Goal: Transaction & Acquisition: Purchase product/service

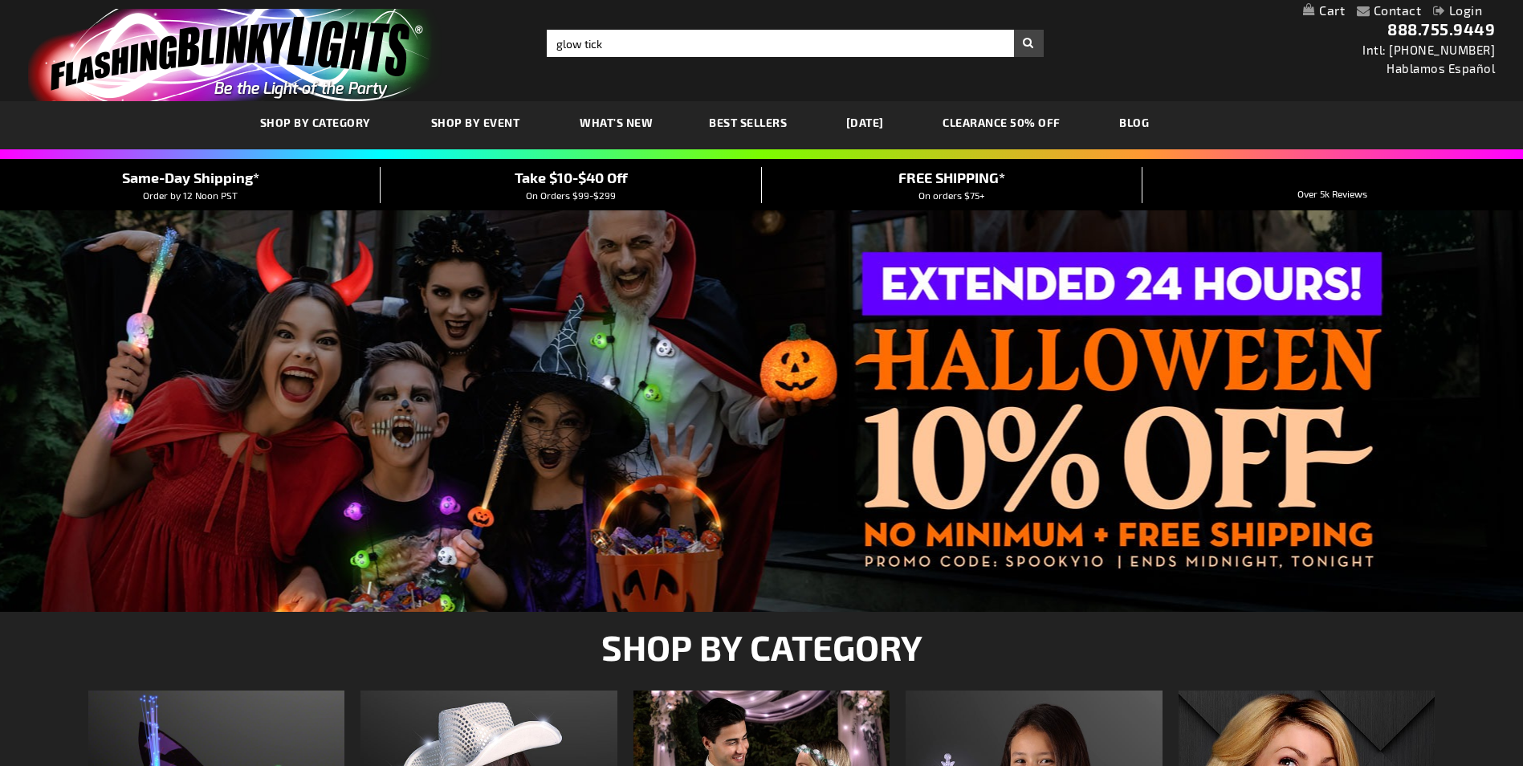
click at [1014, 30] on button "Search" at bounding box center [1029, 43] width 30 height 27
click at [604, 43] on input "glow tick" at bounding box center [795, 43] width 496 height 27
type input "glow ti"
click at [1036, 369] on div at bounding box center [761, 410] width 1523 height 401
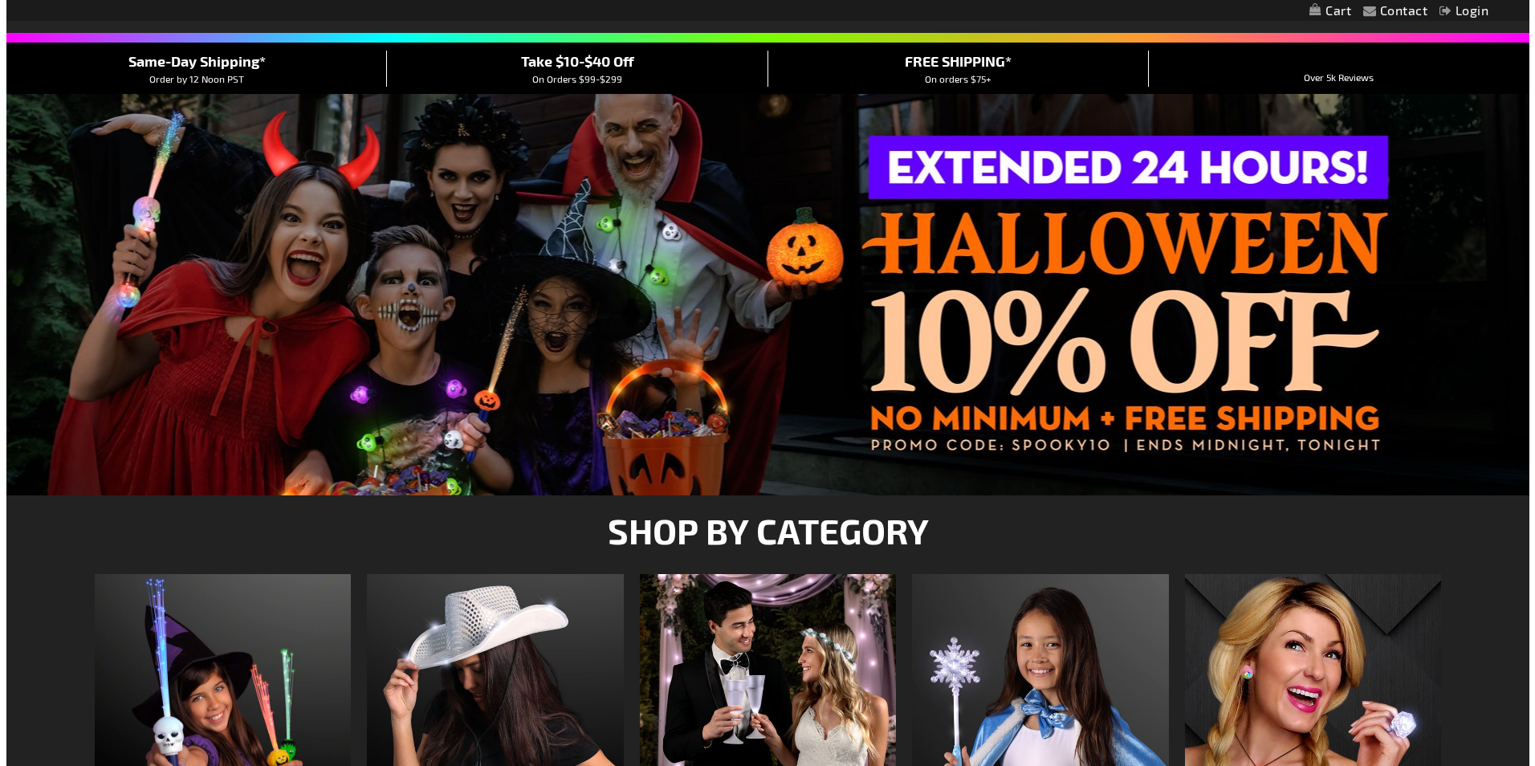
scroll to position [321, 0]
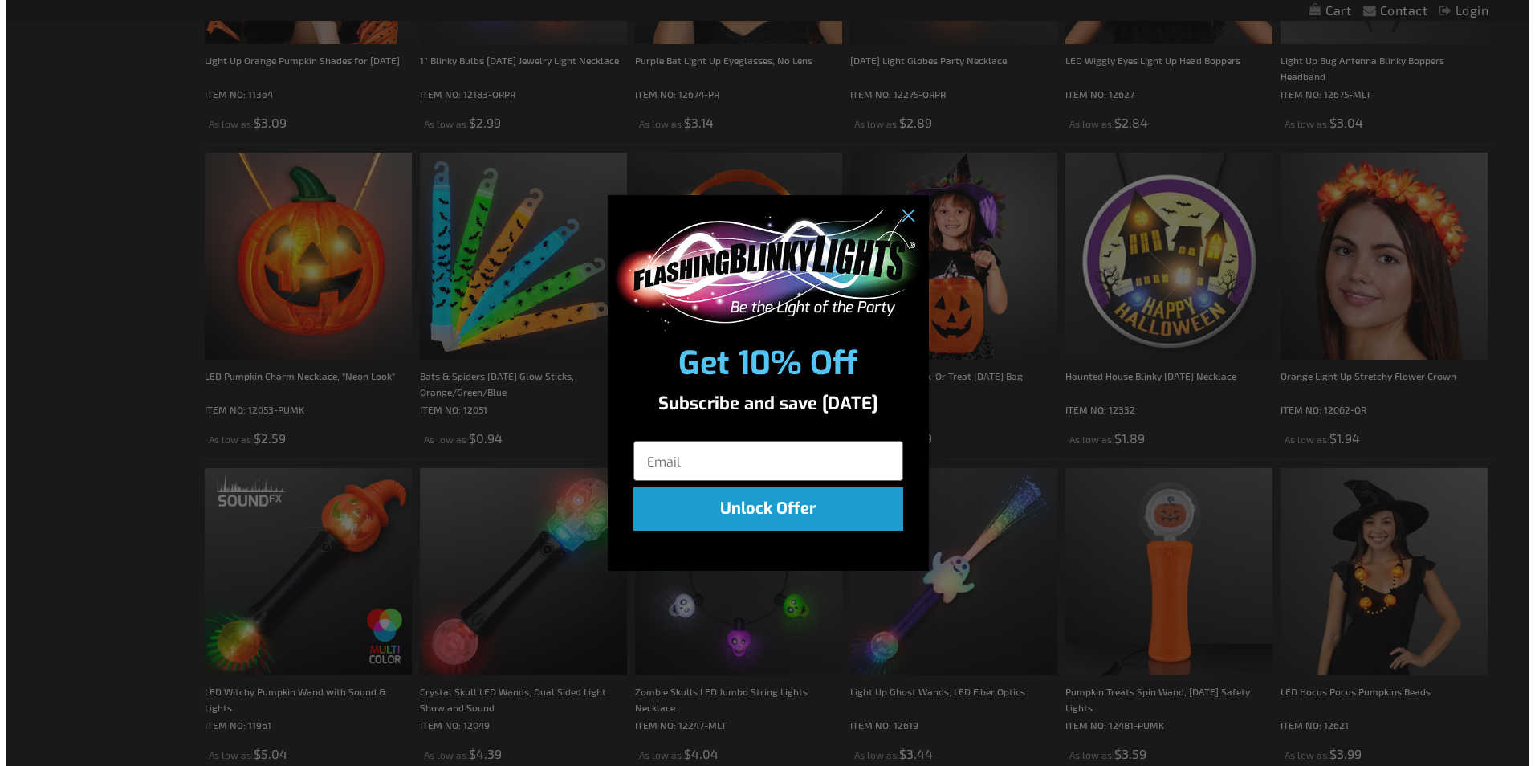
scroll to position [1045, 0]
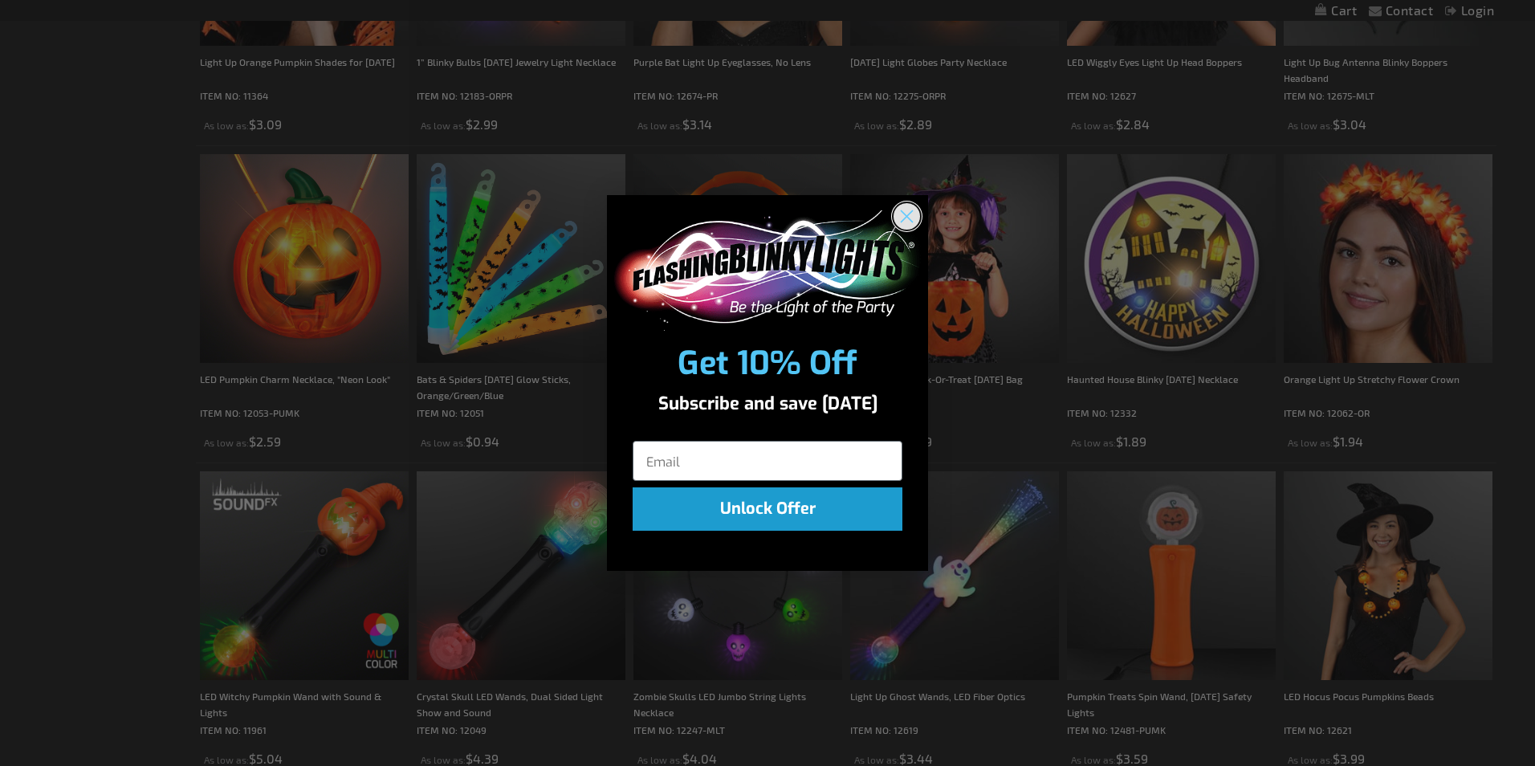
click at [910, 227] on circle "Close dialog" at bounding box center [906, 215] width 26 height 26
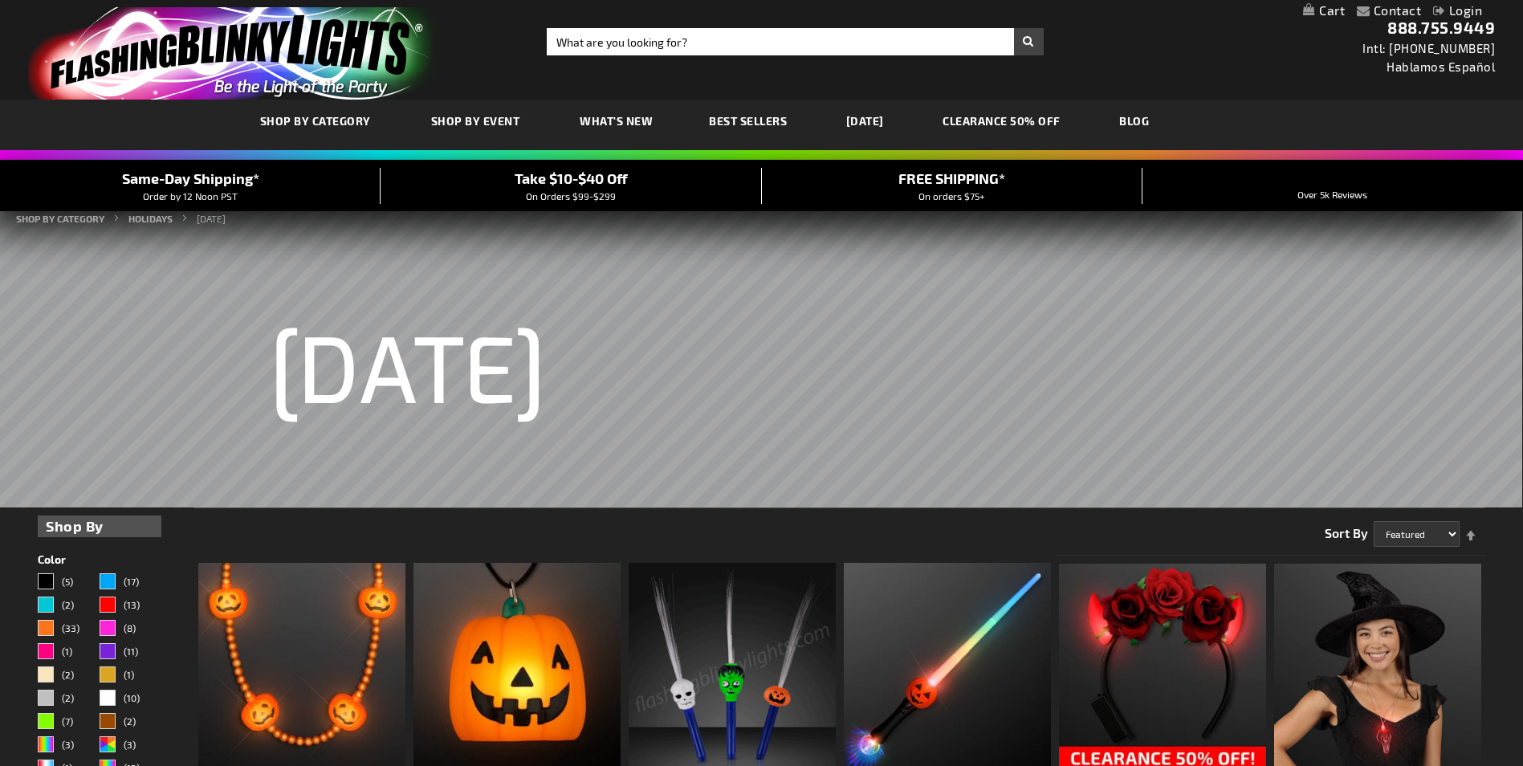
scroll to position [0, 0]
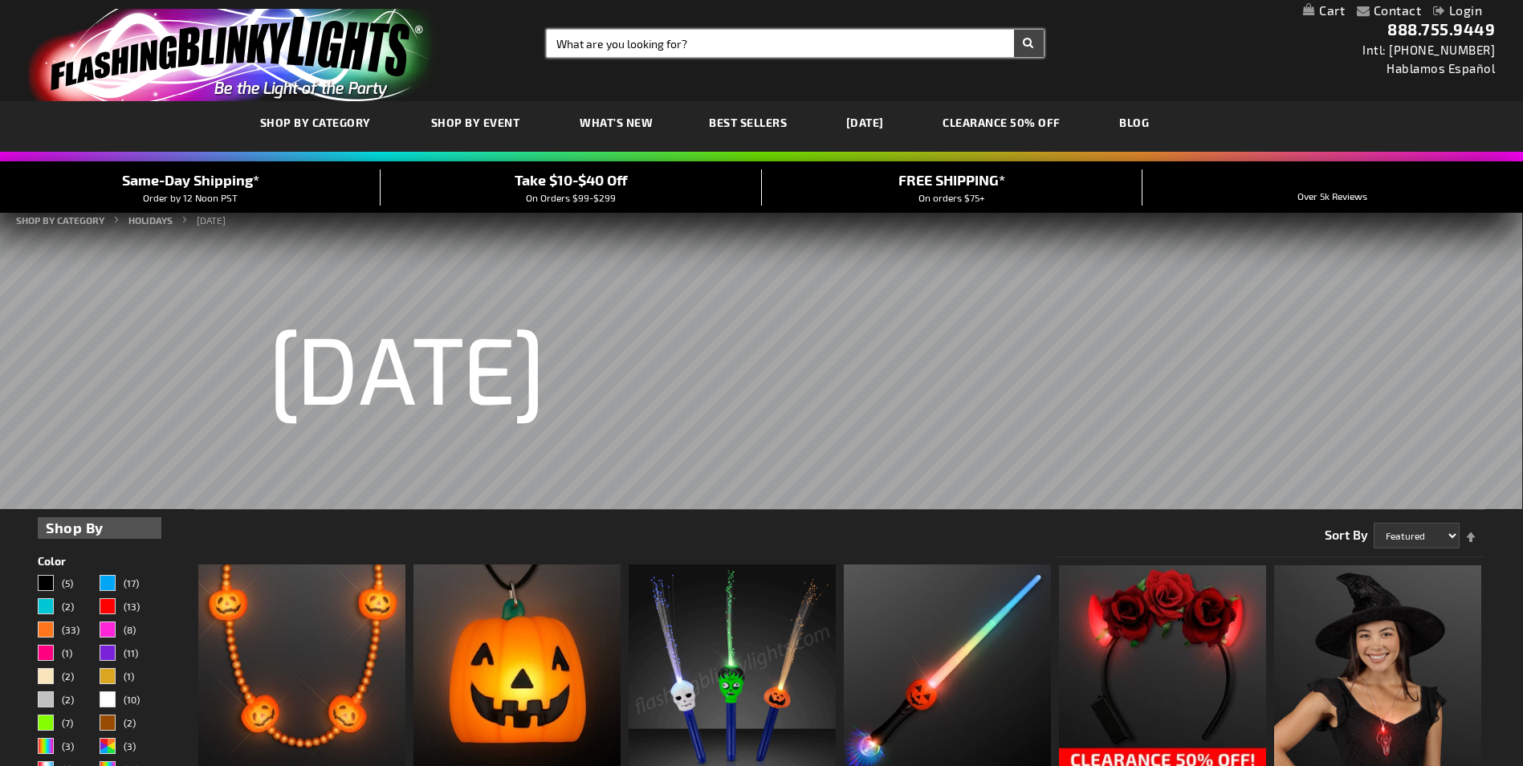
click at [629, 36] on input "Search" at bounding box center [795, 43] width 496 height 27
type input "light up stick"
click at [1014, 30] on button "Search" at bounding box center [1029, 43] width 30 height 27
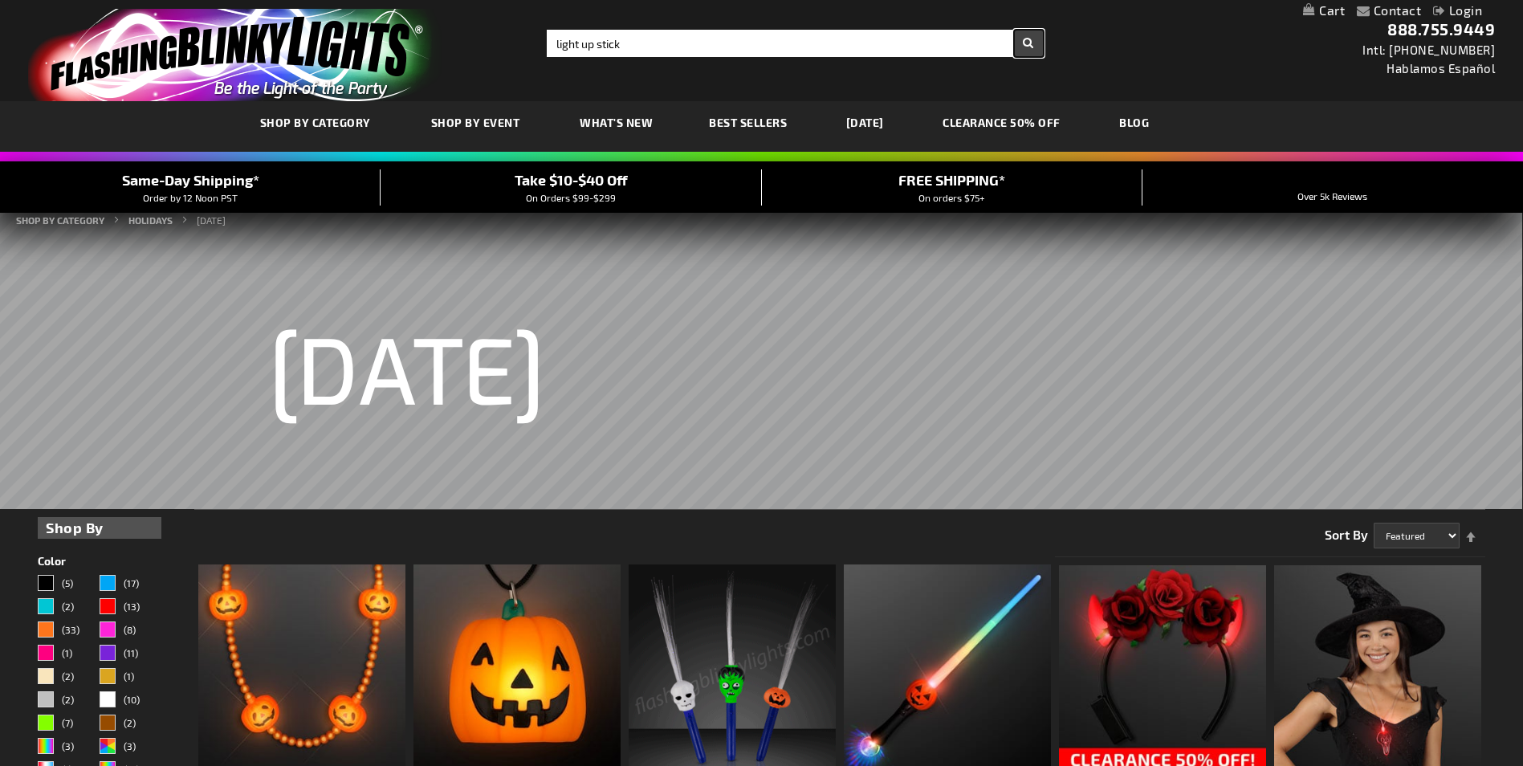
click at [1036, 47] on button "Search" at bounding box center [1029, 43] width 30 height 27
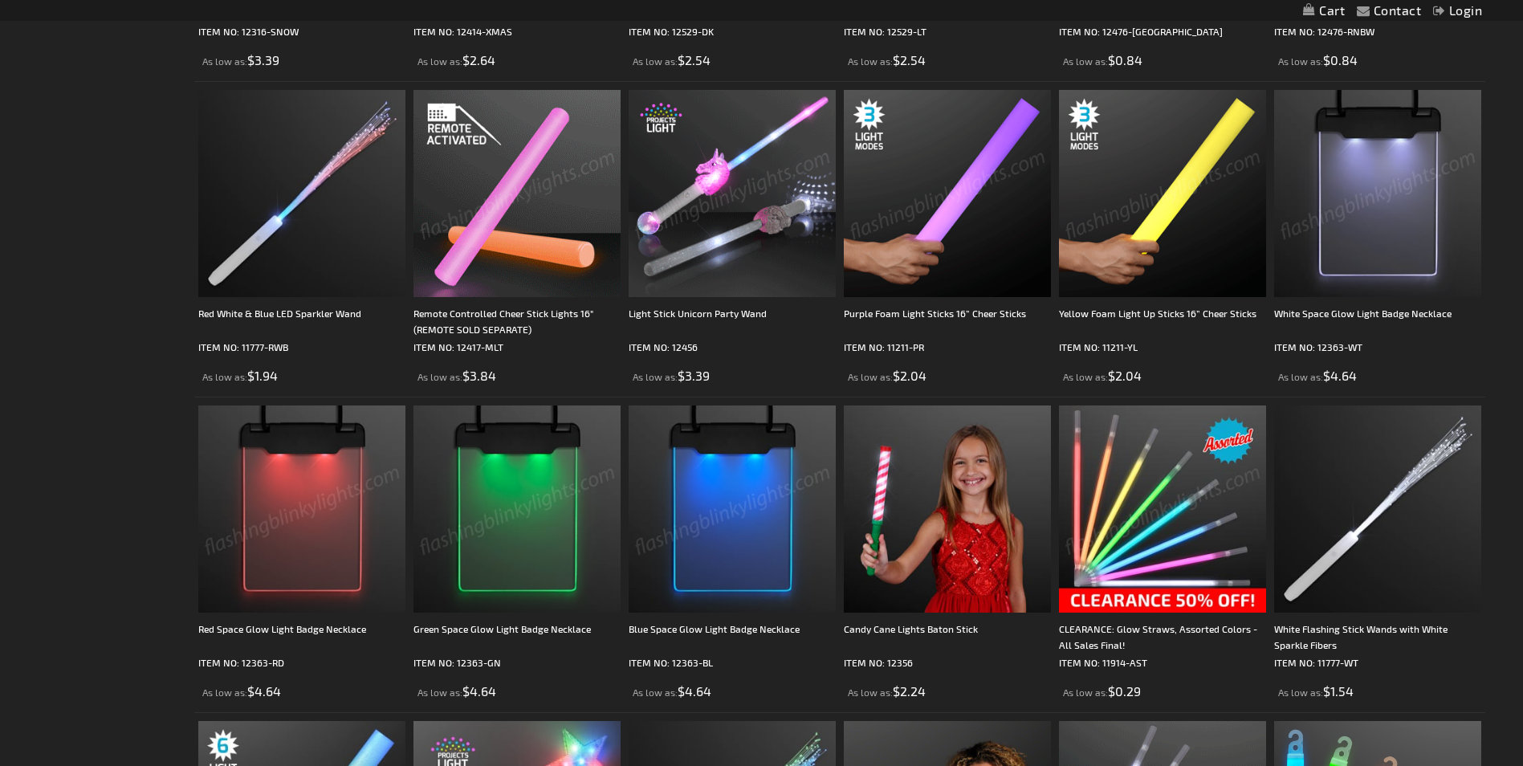
scroll to position [482, 0]
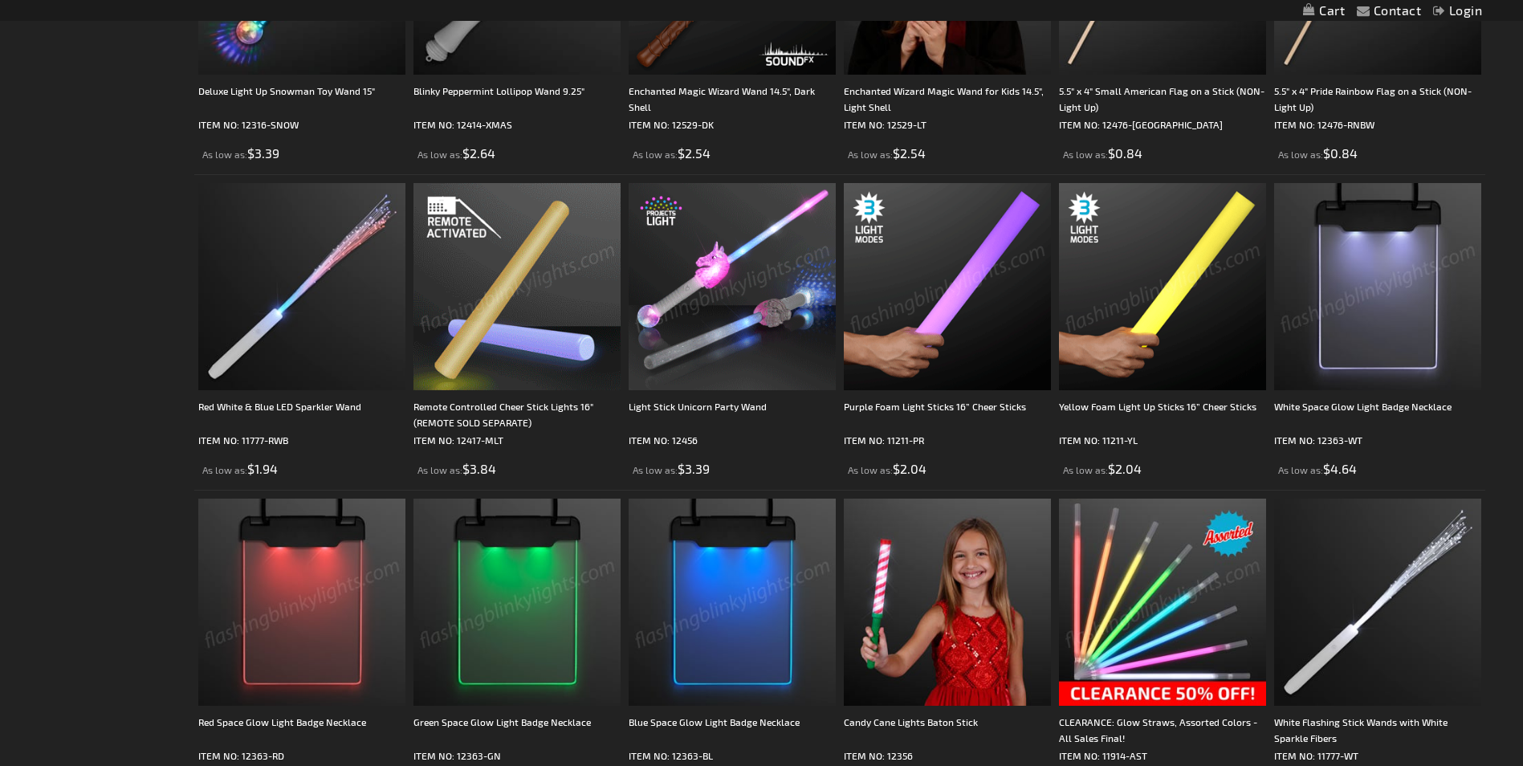
click at [1028, 290] on img at bounding box center [947, 286] width 207 height 207
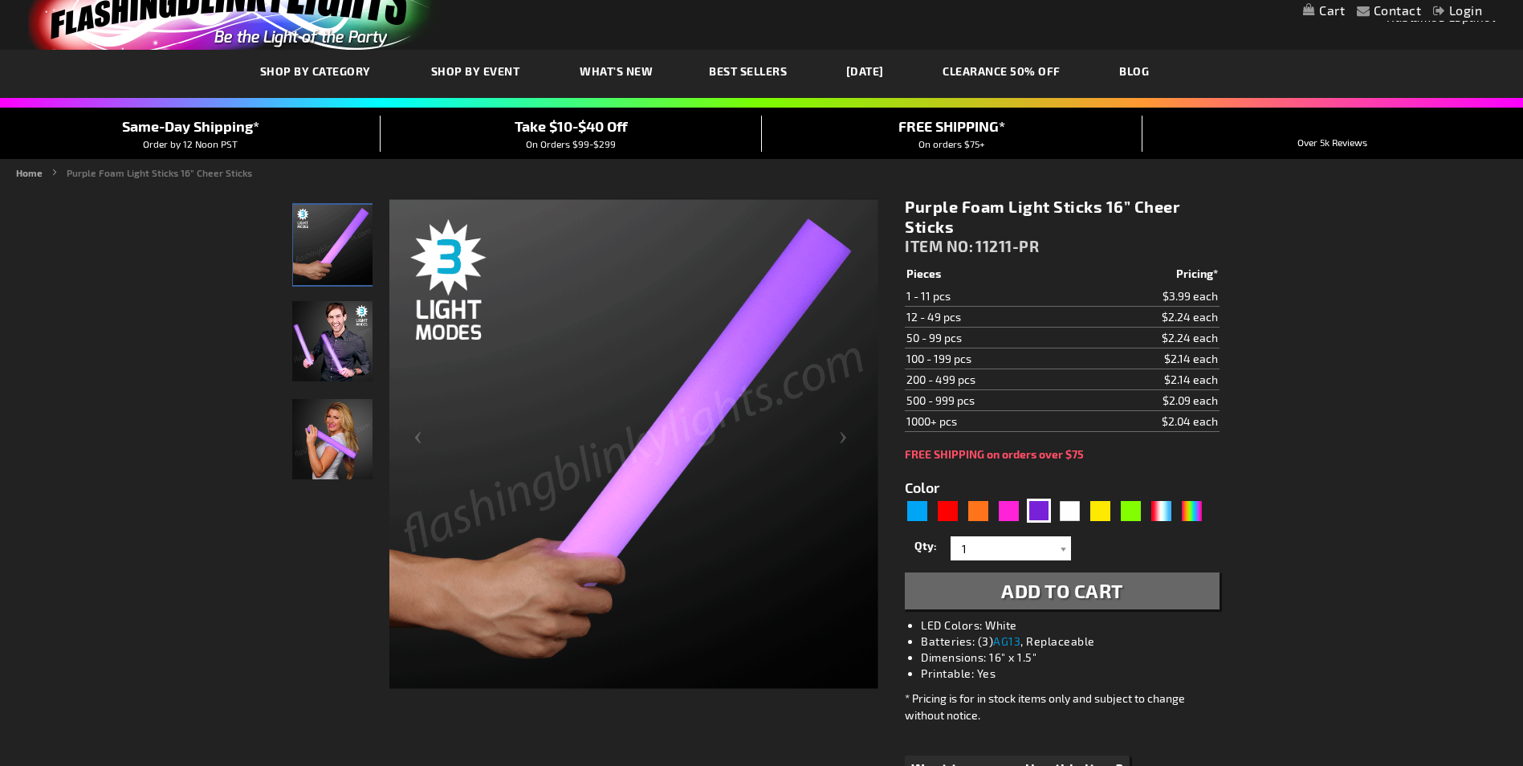
scroll to position [80, 0]
